Goal: Contribute content

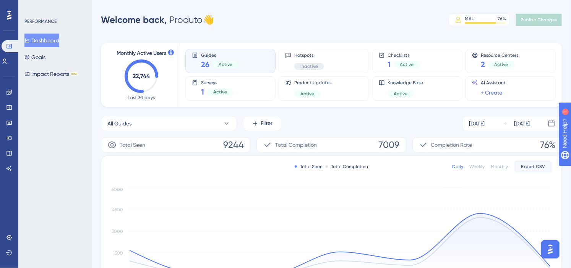
click at [286, 16] on div "Welcome back, Produto 👋 MAU 76 % Click to see add-on and upgrade options Publis…" at bounding box center [331, 19] width 461 height 15
click at [9, 140] on icon at bounding box center [9, 138] width 6 height 6
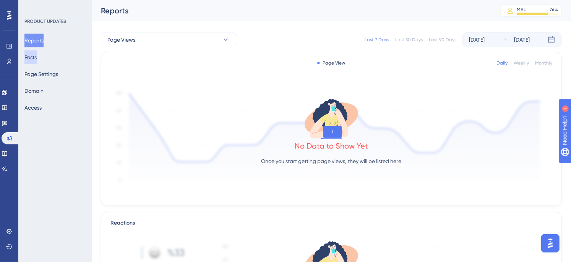
click at [37, 57] on button "Posts" at bounding box center [30, 57] width 12 height 14
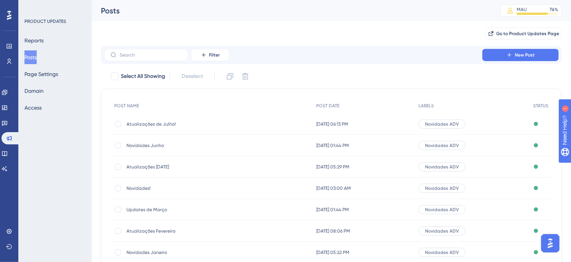
click at [423, 50] on div "Filter New Post" at bounding box center [331, 55] width 454 height 12
click at [522, 55] on span "New Post" at bounding box center [524, 55] width 20 height 6
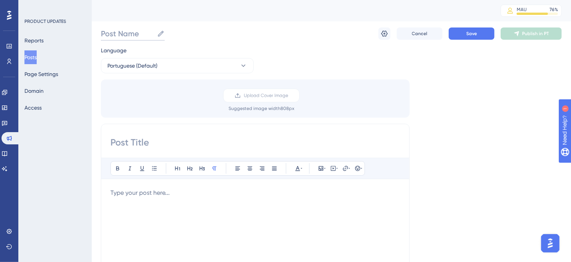
click at [139, 36] on input "Post Name" at bounding box center [127, 33] width 53 height 11
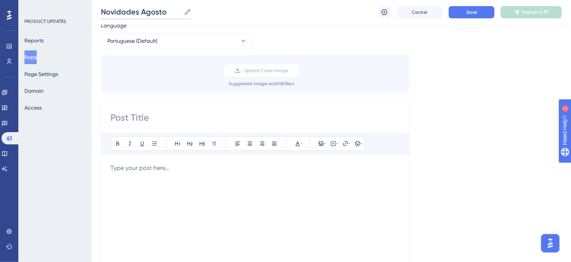
scroll to position [85, 0]
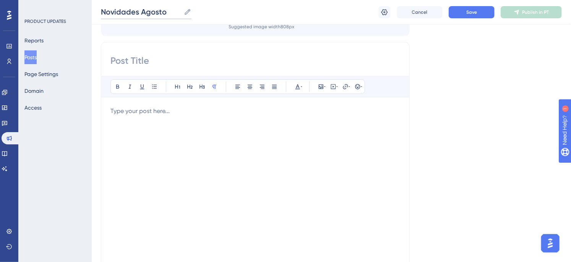
type input "Novidades Agosto"
click at [178, 129] on div at bounding box center [254, 191] width 289 height 168
click at [181, 112] on p at bounding box center [254, 111] width 289 height 9
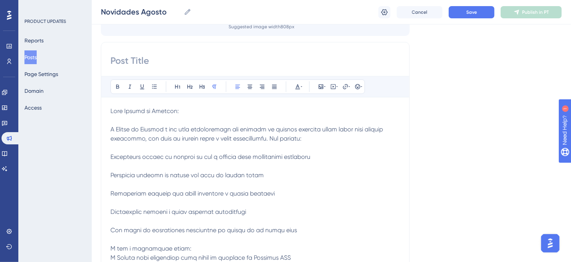
drag, startPoint x: 31, startPoint y: 222, endPoint x: 66, endPoint y: 202, distance: 40.9
click at [66, 202] on div "PRODUCT UPDATES Reports Posts Page Settings Domain Access" at bounding box center [54, 131] width 73 height 262
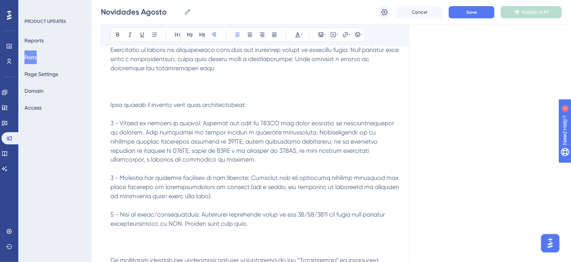
scroll to position [509, 0]
